Goal: Find specific page/section: Find specific page/section

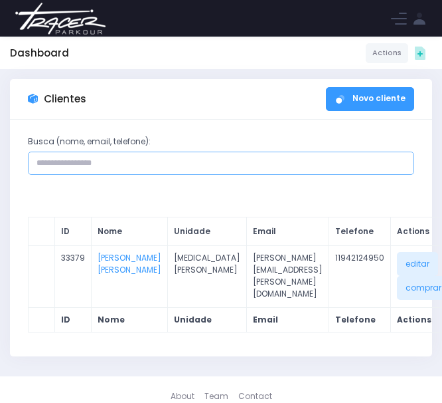
click at [127, 171] on input "text" at bounding box center [221, 163] width 387 height 24
type input "**********"
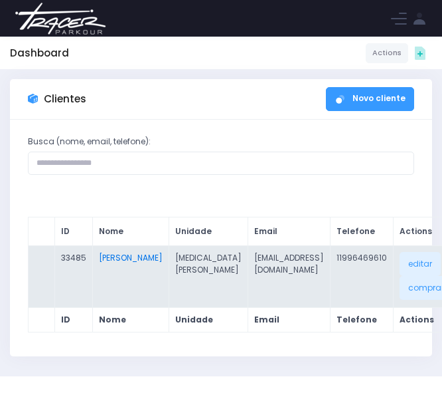
click at [120, 263] on link "[PERSON_NAME]" at bounding box center [131, 257] width 64 height 11
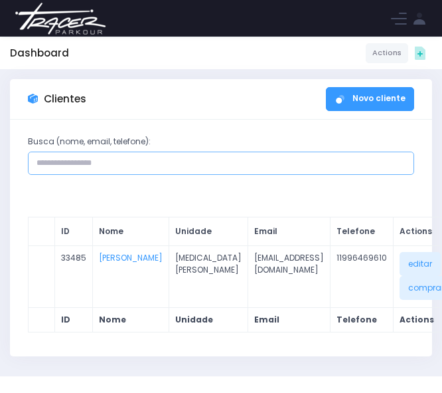
click at [138, 160] on input "text" at bounding box center [221, 163] width 387 height 24
paste input "**********"
type input "**********"
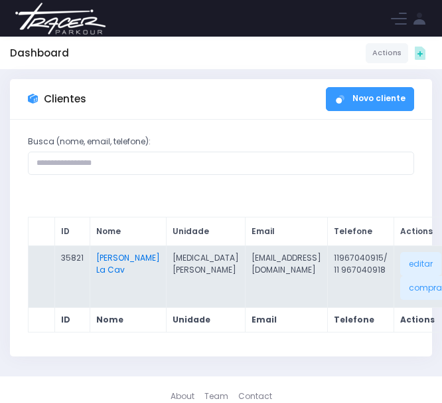
click at [108, 275] on link "[PERSON_NAME] La Cav" at bounding box center [128, 263] width 64 height 23
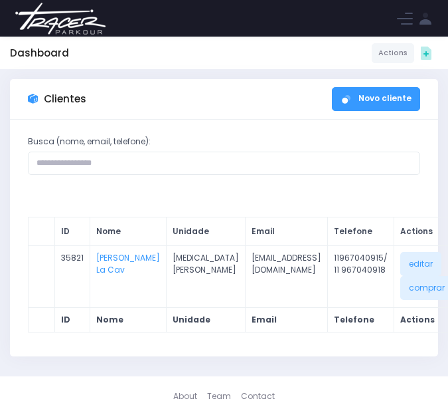
click at [63, 19] on img at bounding box center [60, 18] width 101 height 47
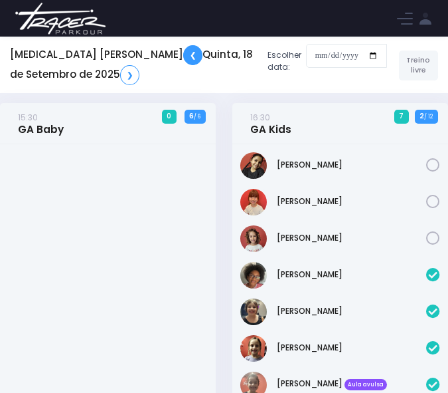
click at [183, 61] on link "❮" at bounding box center [192, 55] width 19 height 20
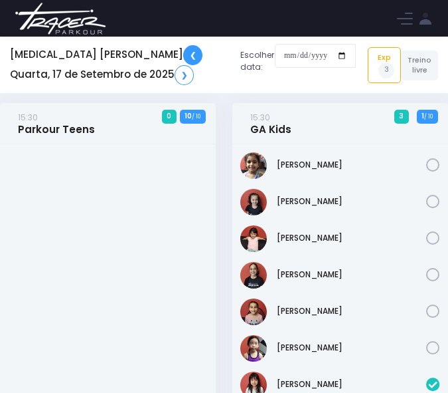
click at [183, 58] on link "❮" at bounding box center [192, 55] width 19 height 20
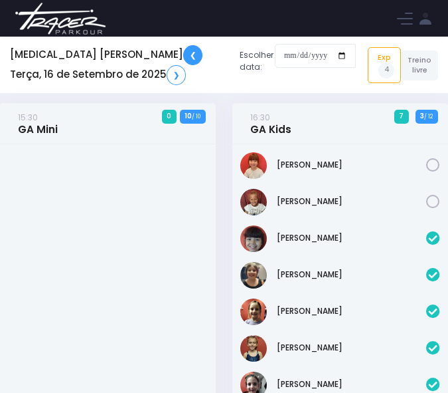
click at [183, 57] on link "❮" at bounding box center [192, 55] width 19 height 20
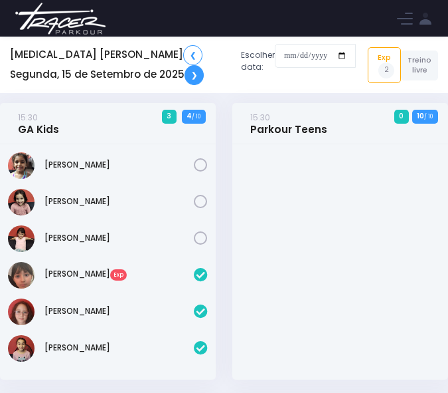
click at [185, 78] on link "❯" at bounding box center [194, 75] width 19 height 20
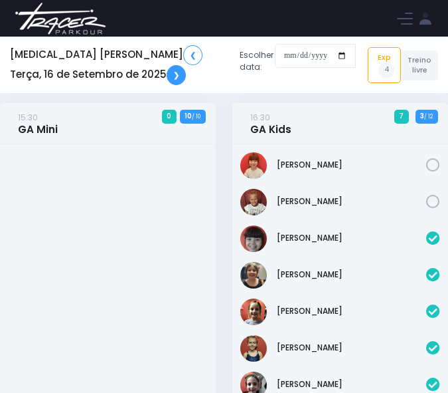
click at [167, 78] on link "❯" at bounding box center [176, 75] width 19 height 20
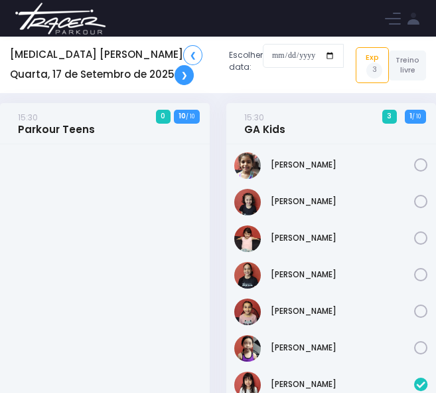
click at [175, 78] on link "❯" at bounding box center [184, 75] width 19 height 20
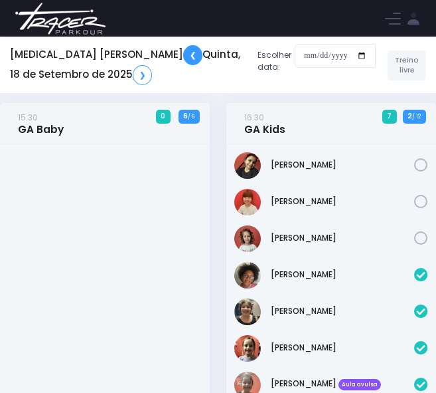
click at [183, 54] on link "❮" at bounding box center [192, 55] width 19 height 20
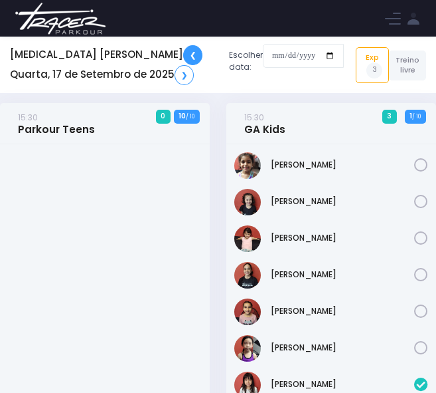
click at [183, 59] on link "❮" at bounding box center [192, 55] width 19 height 20
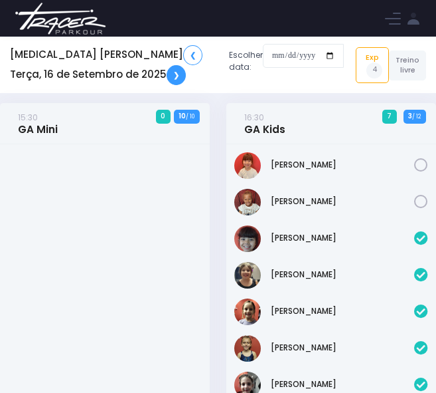
click at [167, 76] on link "❯" at bounding box center [176, 75] width 19 height 20
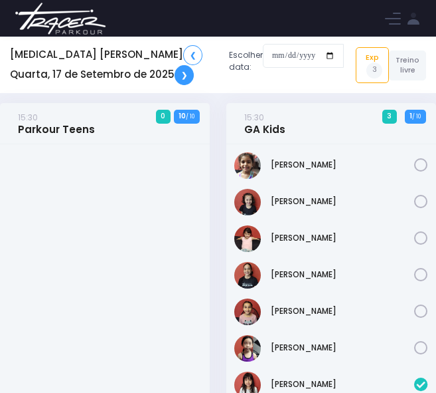
click at [175, 70] on link "❯" at bounding box center [184, 75] width 19 height 20
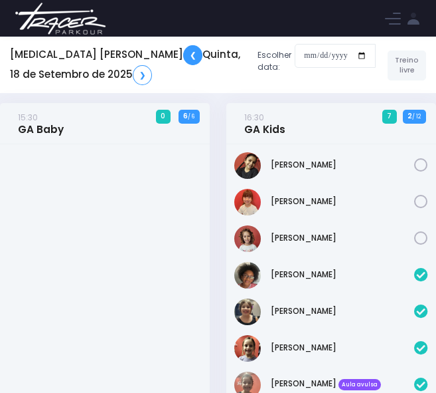
click at [183, 58] on link "❮" at bounding box center [192, 55] width 19 height 20
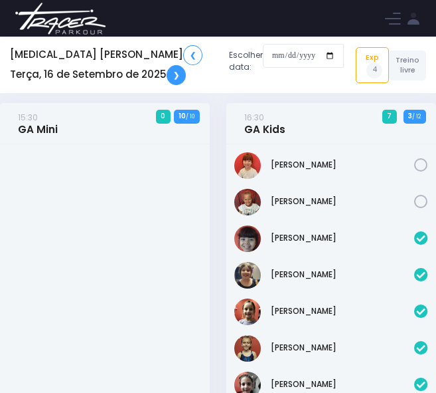
click at [167, 77] on link "❯" at bounding box center [176, 75] width 19 height 20
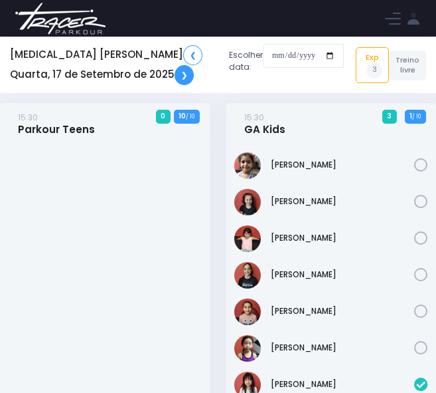
click at [175, 77] on link "❯" at bounding box center [184, 75] width 19 height 20
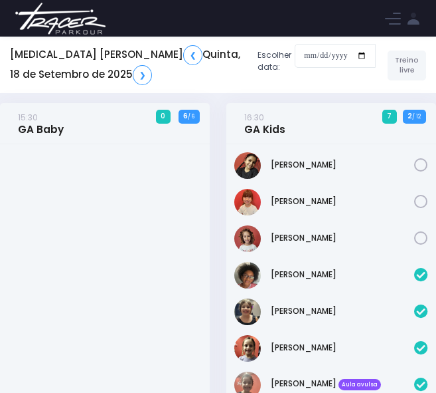
click at [207, 260] on div at bounding box center [105, 353] width 210 height 418
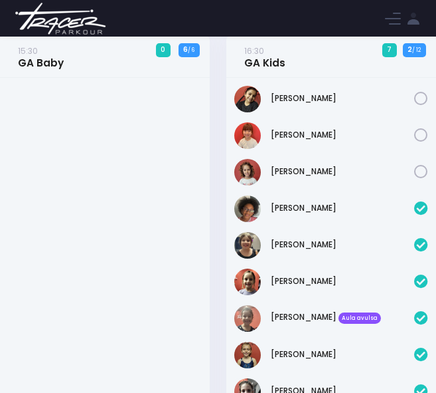
click at [219, 177] on div "16:30 GA Kids 7 2 / 12" at bounding box center [332, 275] width 227 height 476
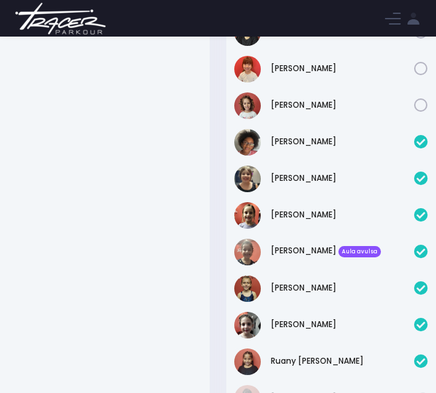
scroll to position [0, 0]
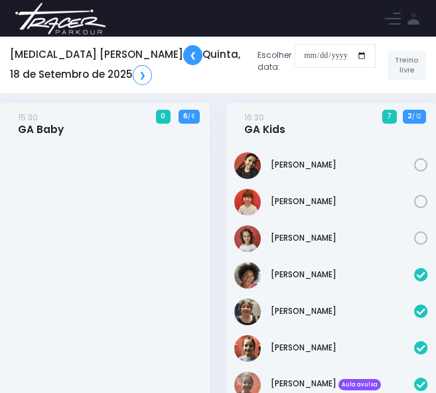
click at [183, 48] on link "❮" at bounding box center [192, 55] width 19 height 20
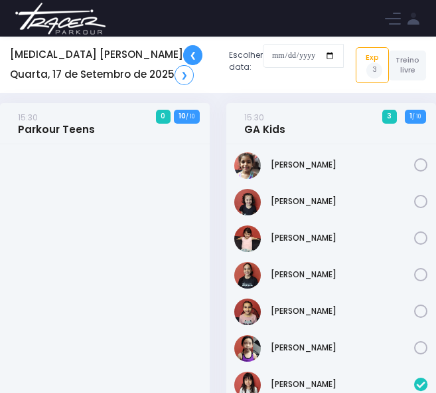
click at [183, 48] on link "❮" at bounding box center [192, 55] width 19 height 20
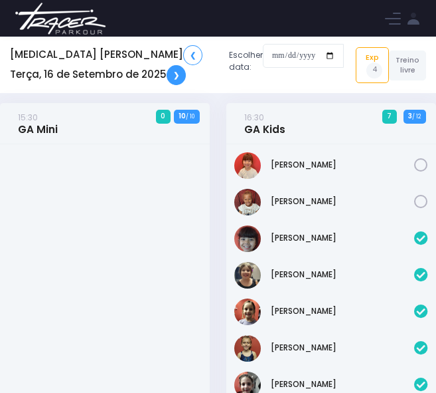
click at [167, 82] on link "❯" at bounding box center [176, 75] width 19 height 20
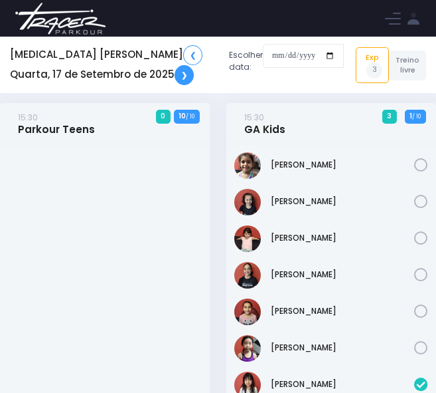
click at [175, 73] on link "❯" at bounding box center [184, 75] width 19 height 20
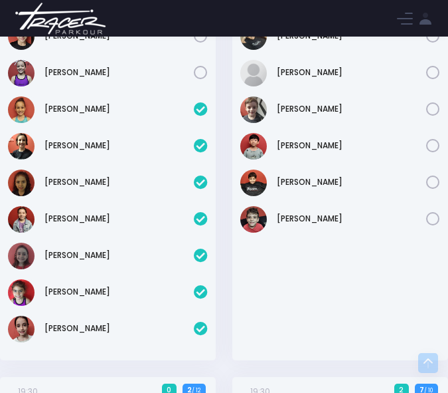
scroll to position [1129, 0]
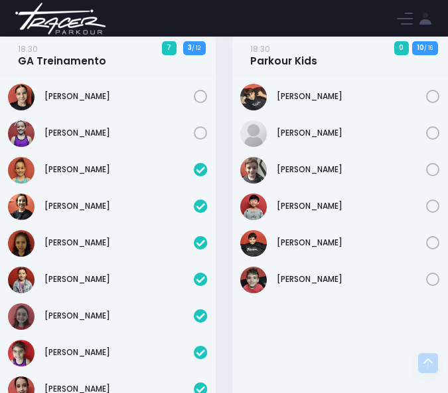
click at [221, 235] on div "18:30 GA Treinamento 7 3 / 12" at bounding box center [108, 236] width 233 height 403
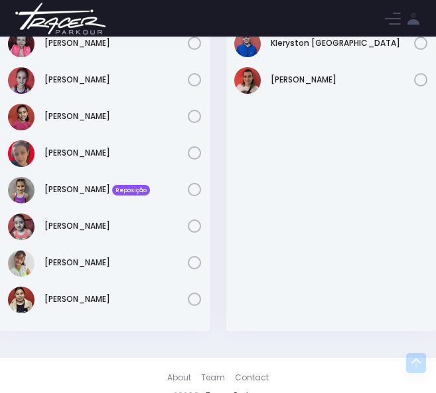
scroll to position [2150, 0]
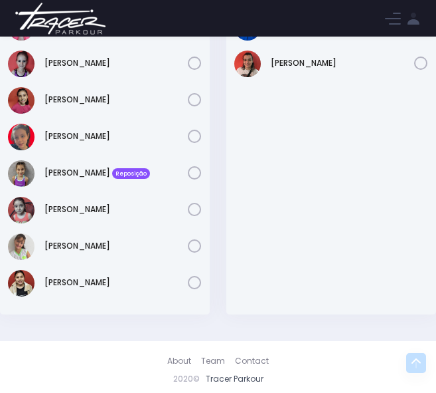
click at [280, 218] on div "Beatriz Valentim" at bounding box center [332, 123] width 210 height 381
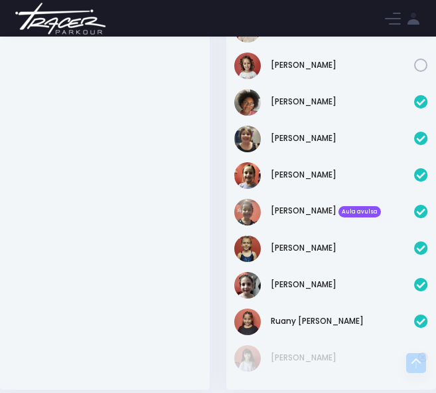
scroll to position [0, 0]
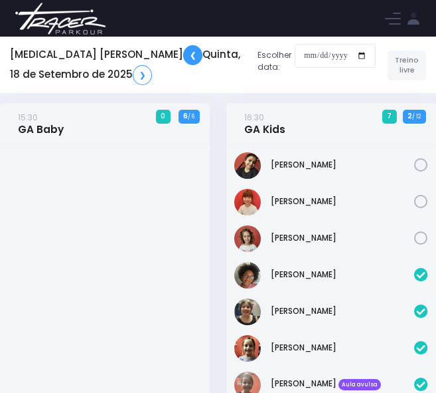
click at [183, 58] on link "❮" at bounding box center [192, 55] width 19 height 20
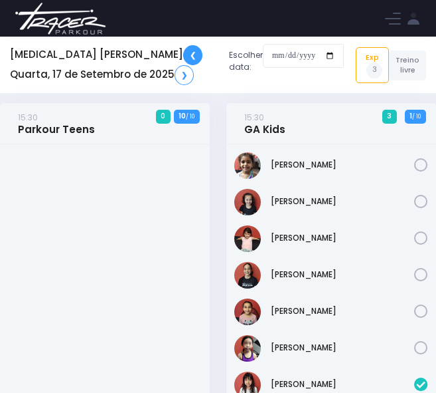
click at [183, 56] on link "❮" at bounding box center [192, 55] width 19 height 20
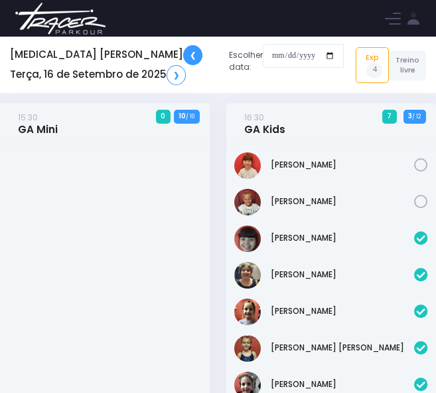
click at [183, 56] on link "❮" at bounding box center [192, 55] width 19 height 20
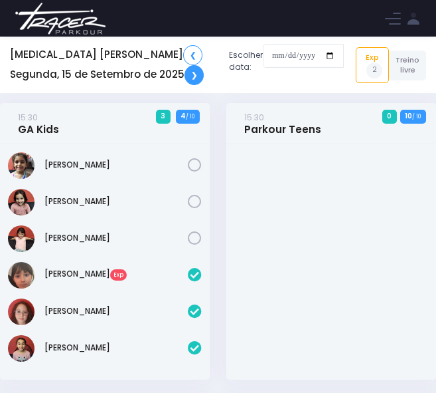
click at [185, 78] on link "❯" at bounding box center [194, 75] width 19 height 20
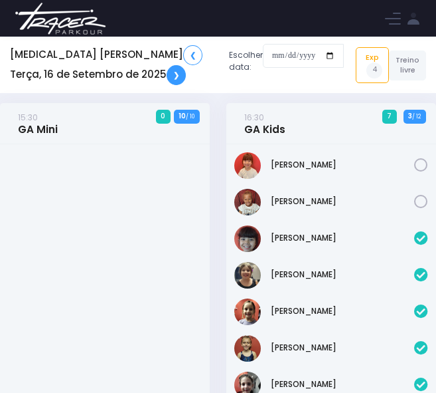
click at [167, 76] on link "❯" at bounding box center [176, 75] width 19 height 20
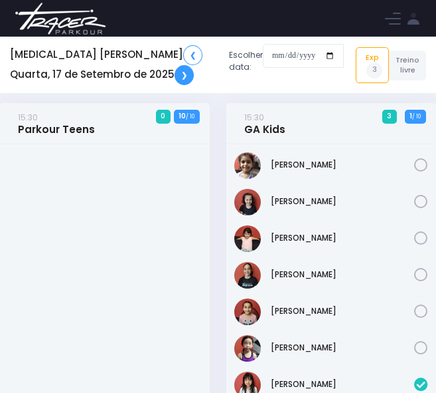
click at [175, 76] on link "❯" at bounding box center [184, 75] width 19 height 20
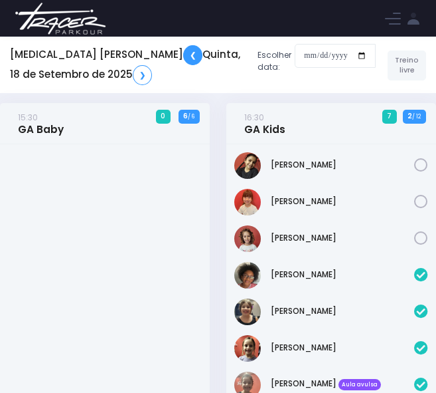
click at [183, 53] on link "❮" at bounding box center [192, 55] width 19 height 20
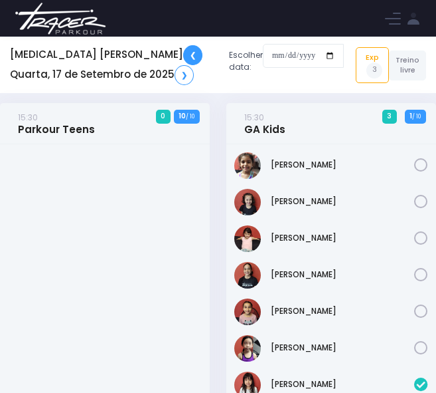
click at [183, 53] on link "❮" at bounding box center [192, 55] width 19 height 20
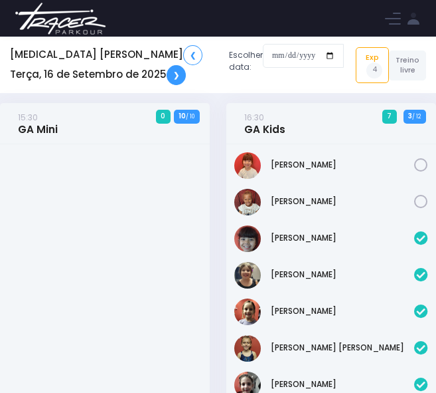
click at [167, 74] on link "❯" at bounding box center [176, 75] width 19 height 20
click at [167, 73] on link "❯" at bounding box center [176, 75] width 19 height 20
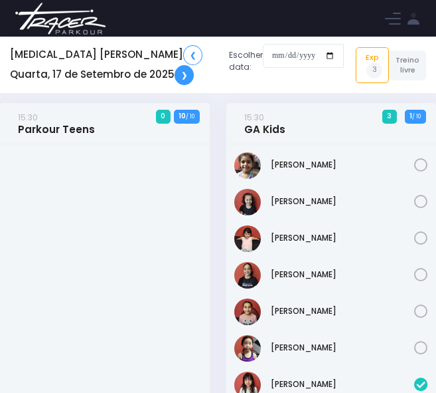
click at [175, 70] on link "❯" at bounding box center [184, 75] width 19 height 20
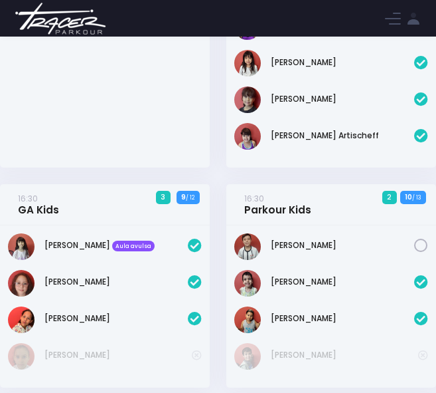
scroll to position [332, 0]
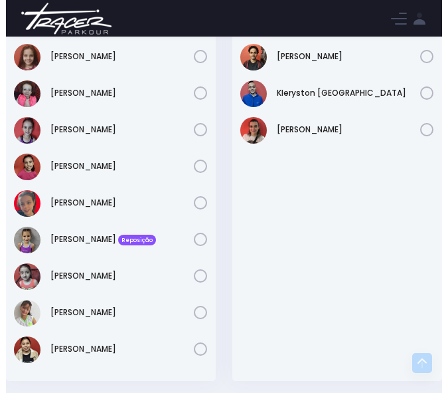
scroll to position [2017, 0]
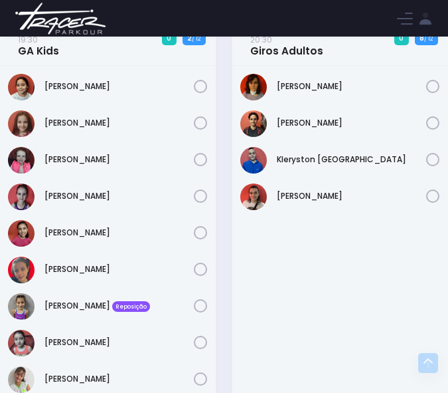
click at [287, 266] on div "[PERSON_NAME]" at bounding box center [341, 256] width 216 height 381
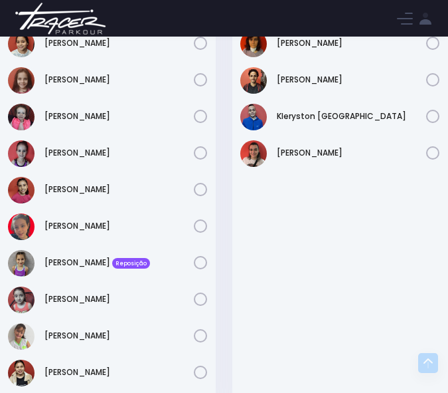
scroll to position [2083, 0]
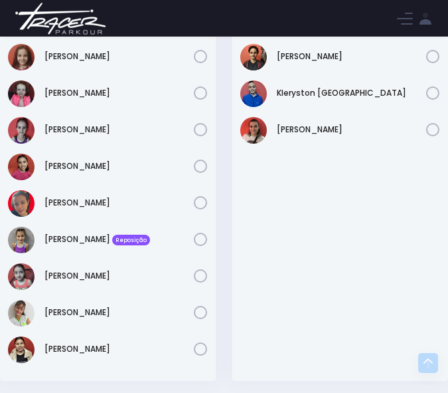
click at [325, 277] on div "[PERSON_NAME]" at bounding box center [341, 189] width 216 height 381
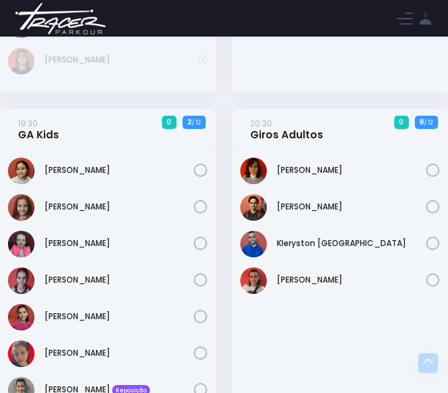
scroll to position [2150, 0]
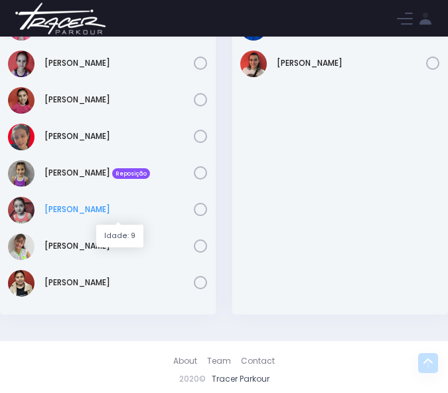
click at [60, 208] on link "[PERSON_NAME]" at bounding box center [119, 209] width 149 height 12
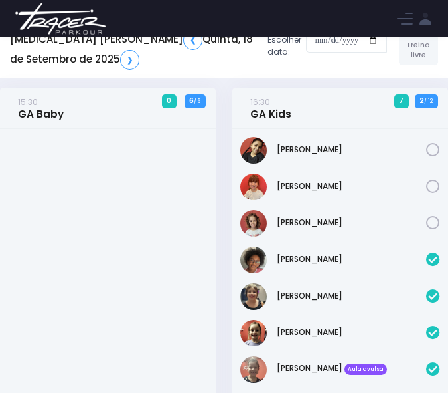
scroll to position [0, 0]
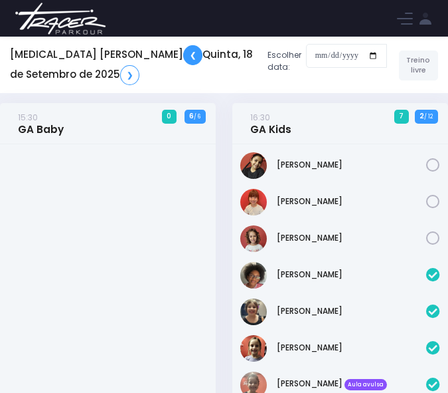
click at [183, 55] on link "❮" at bounding box center [192, 55] width 19 height 20
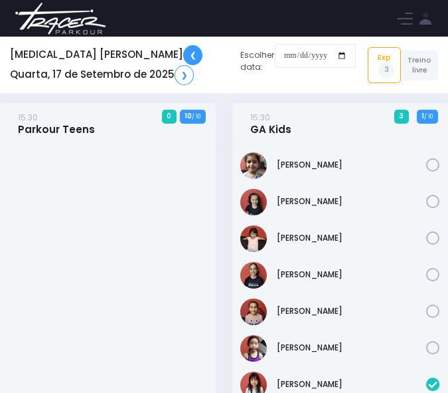
click at [183, 54] on link "❮" at bounding box center [192, 55] width 19 height 20
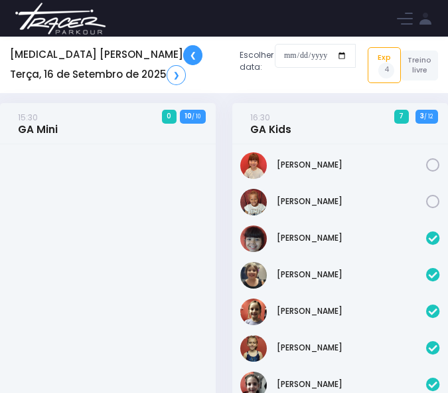
click at [183, 56] on link "❮" at bounding box center [192, 55] width 19 height 20
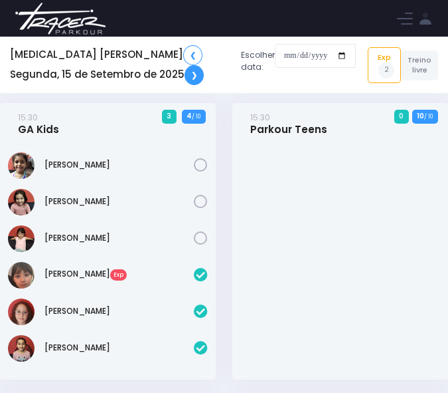
click at [185, 82] on link "❯" at bounding box center [194, 75] width 19 height 20
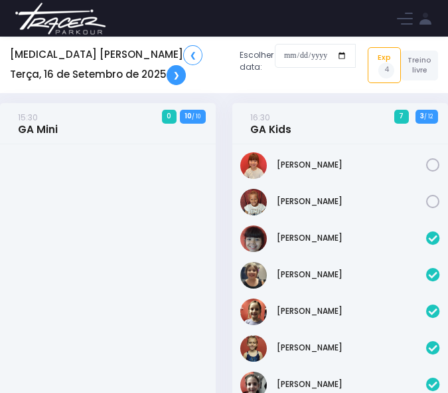
click at [167, 76] on link "❯" at bounding box center [176, 75] width 19 height 20
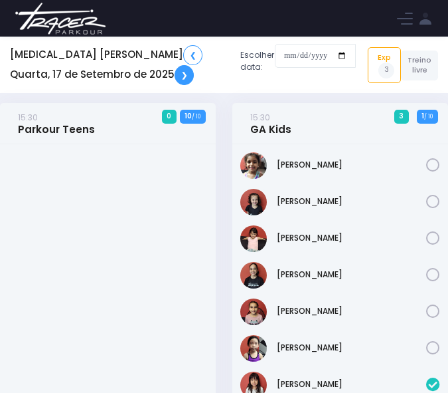
click at [175, 76] on link "❯" at bounding box center [184, 75] width 19 height 20
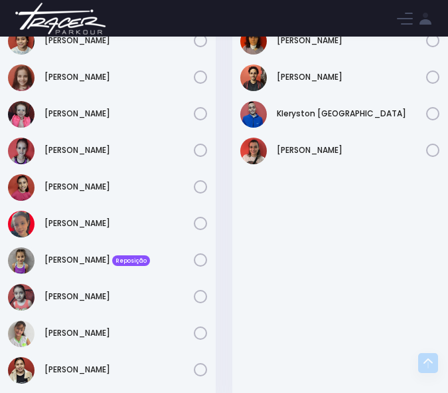
scroll to position [2083, 0]
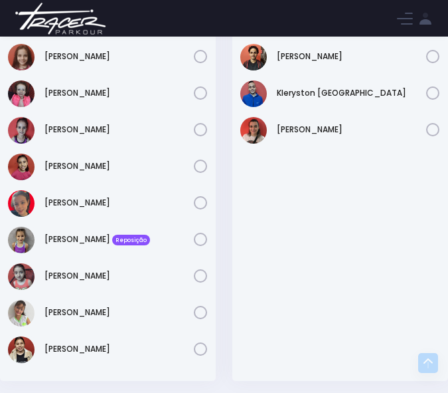
click at [280, 237] on div "[PERSON_NAME]" at bounding box center [341, 189] width 216 height 381
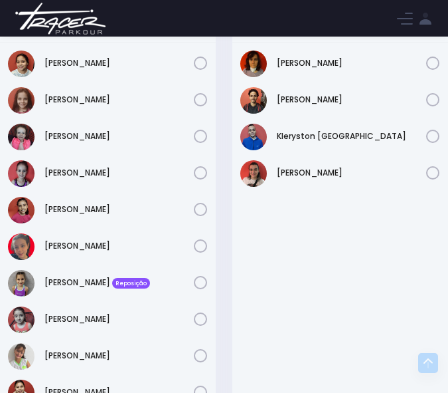
scroll to position [2017, 0]
